Goal: Communication & Community: Answer question/provide support

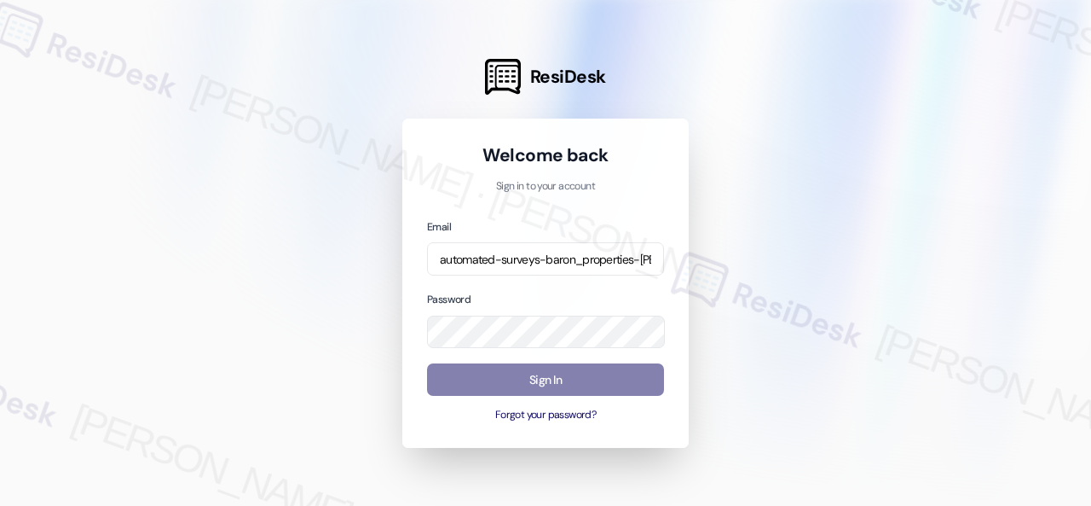
scroll to position [0, 165]
type input "automated-surveys-baron_properties-[PERSON_NAME].[PERSON_NAME]@baron_[DOMAIN_NA…"
click at [949, 257] on div at bounding box center [545, 253] width 1091 height 506
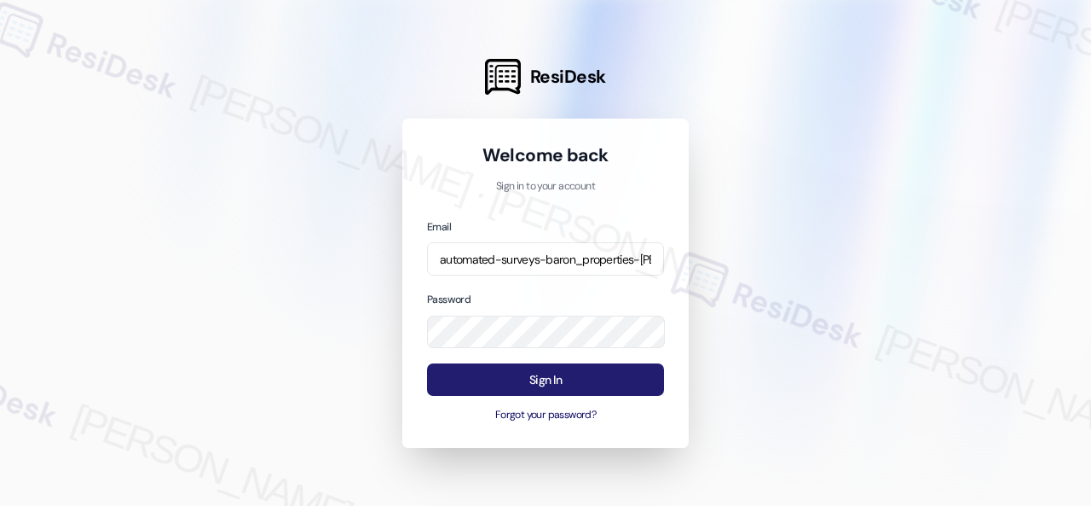
click at [547, 373] on button "Sign In" at bounding box center [545, 379] width 237 height 33
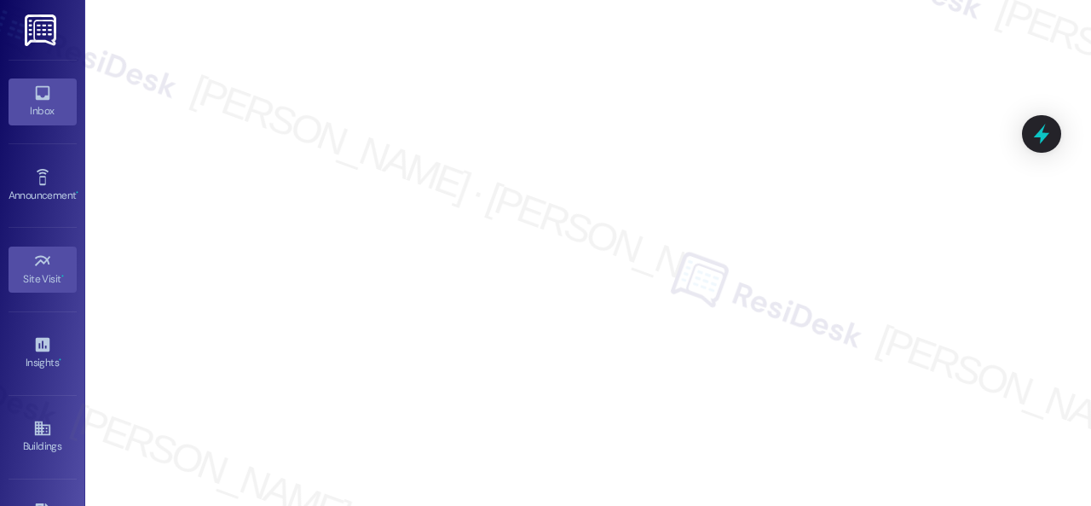
click at [28, 108] on div "Inbox" at bounding box center [42, 110] width 85 height 17
